Goal: Transaction & Acquisition: Purchase product/service

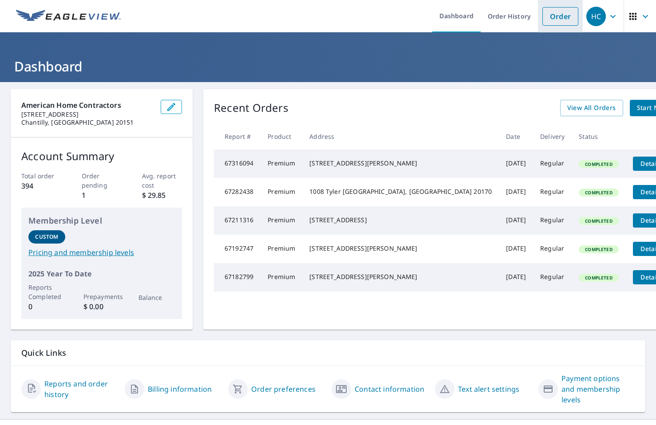
click at [545, 18] on link "Order" at bounding box center [561, 16] width 36 height 19
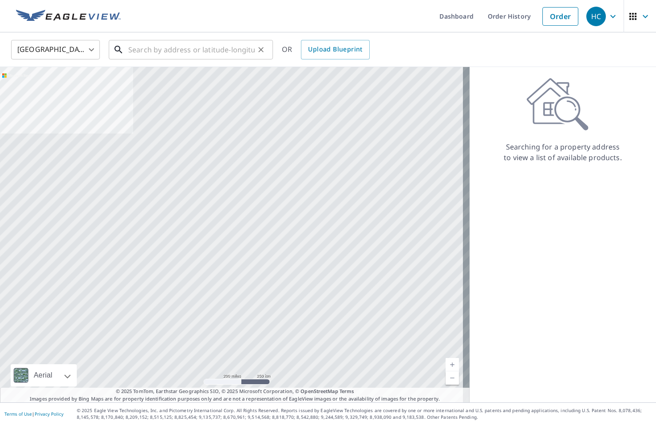
click at [217, 49] on input "text" at bounding box center [191, 49] width 127 height 25
paste input "[STREET_ADDRESS][US_STATE]"
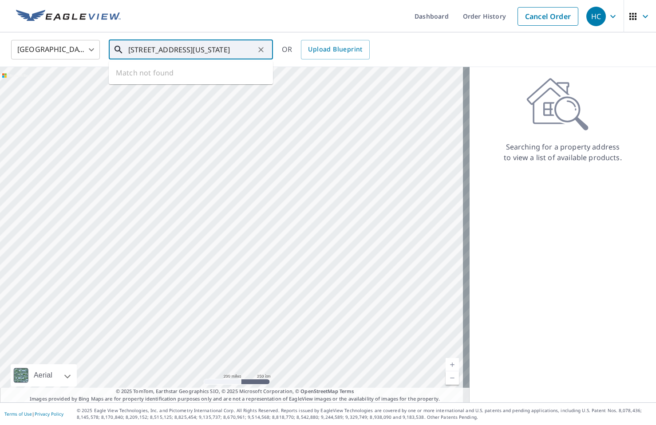
scroll to position [0, 43]
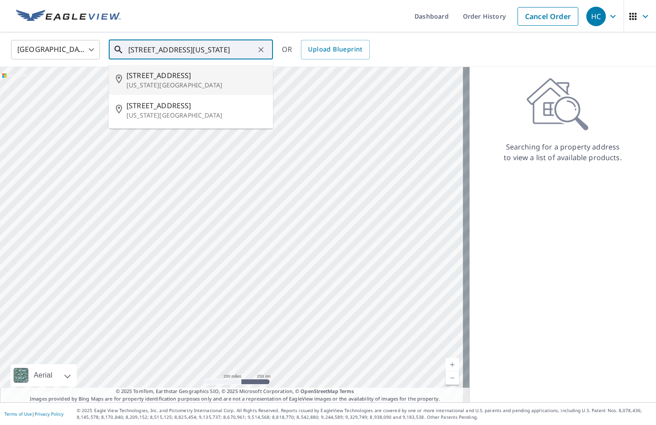
click at [194, 78] on span "[STREET_ADDRESS]" at bounding box center [196, 75] width 139 height 11
type input "[STREET_ADDRESS][US_STATE]"
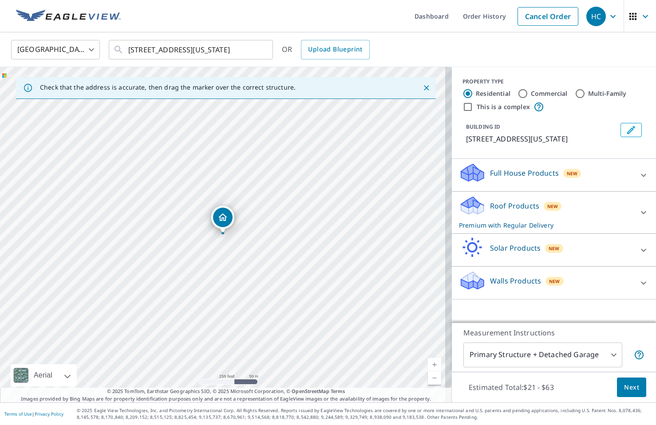
click at [536, 227] on div "Roof Products New Premium with Regular Delivery" at bounding box center [546, 212] width 174 height 35
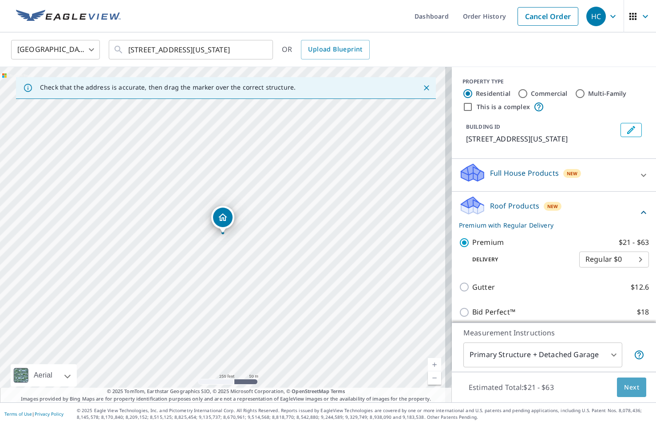
click at [629, 383] on span "Next" at bounding box center [631, 387] width 15 height 11
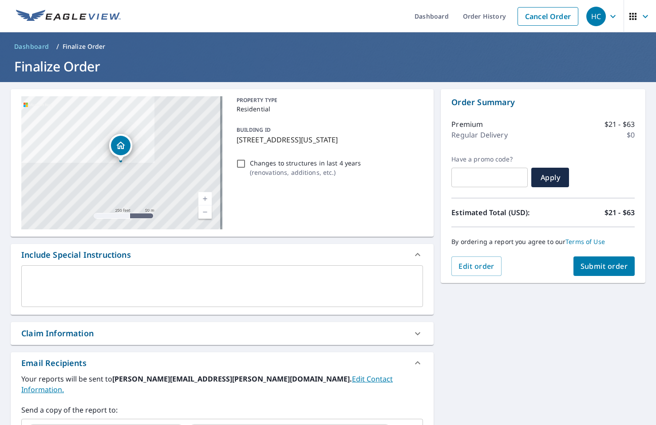
click at [595, 270] on span "Submit order" at bounding box center [605, 267] width 48 height 10
checkbox input "true"
